Goal: Information Seeking & Learning: Learn about a topic

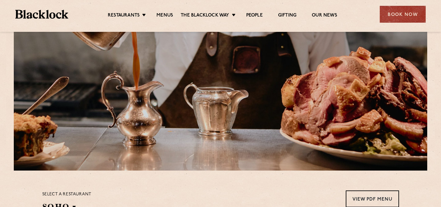
scroll to position [51, 0]
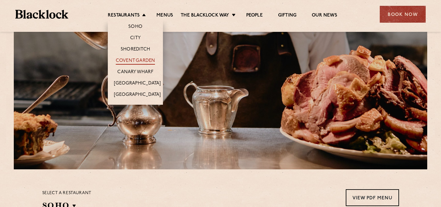
click at [141, 61] on link "Covent Garden" at bounding box center [136, 61] width 40 height 7
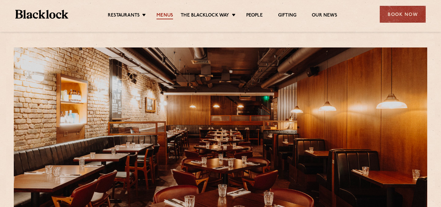
click at [163, 14] on link "Menus" at bounding box center [165, 16] width 17 height 7
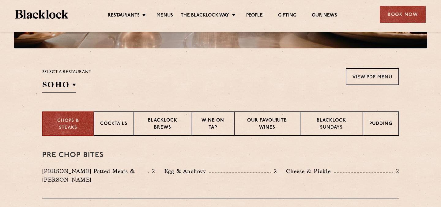
scroll to position [173, 0]
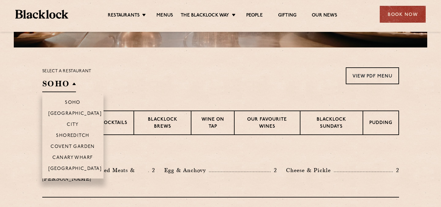
click at [68, 81] on h2 "SOHO" at bounding box center [59, 85] width 34 height 14
click at [75, 148] on p "Covent Garden" at bounding box center [73, 147] width 44 height 6
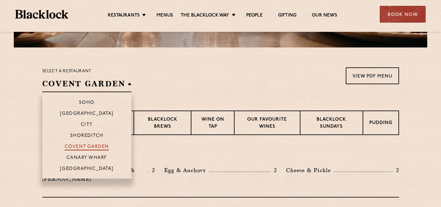
click at [82, 145] on p "Covent Garden" at bounding box center [87, 147] width 44 height 6
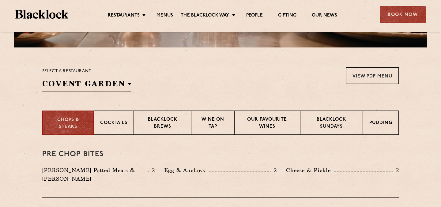
click at [150, 90] on div "Select a restaurant [GEOGRAPHIC_DATA] [GEOGRAPHIC_DATA] [GEOGRAPHIC_DATA] [GEOG…" at bounding box center [220, 79] width 357 height 25
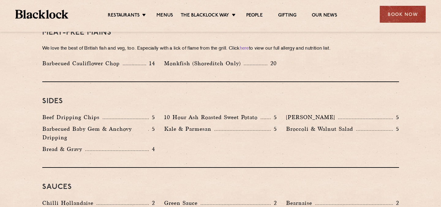
scroll to position [906, 0]
